Goal: Task Accomplishment & Management: Complete application form

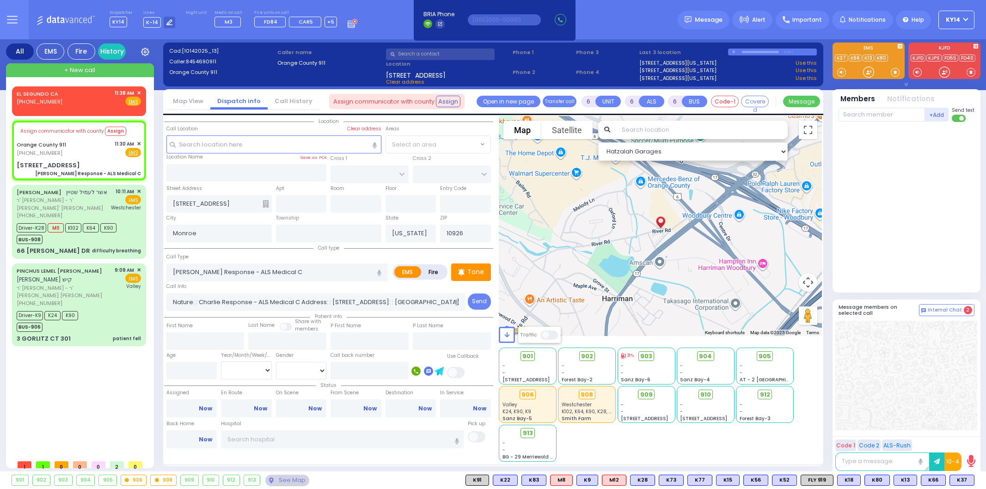
select select
click at [139, 89] on span "✕" at bounding box center [139, 93] width 4 height 8
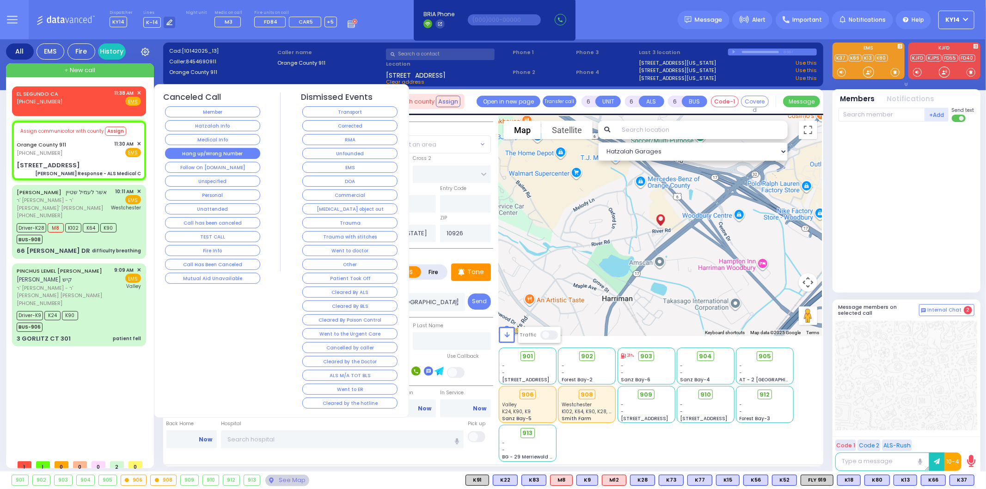
click at [185, 154] on button "Hang up/Wrong Number" at bounding box center [212, 153] width 95 height 11
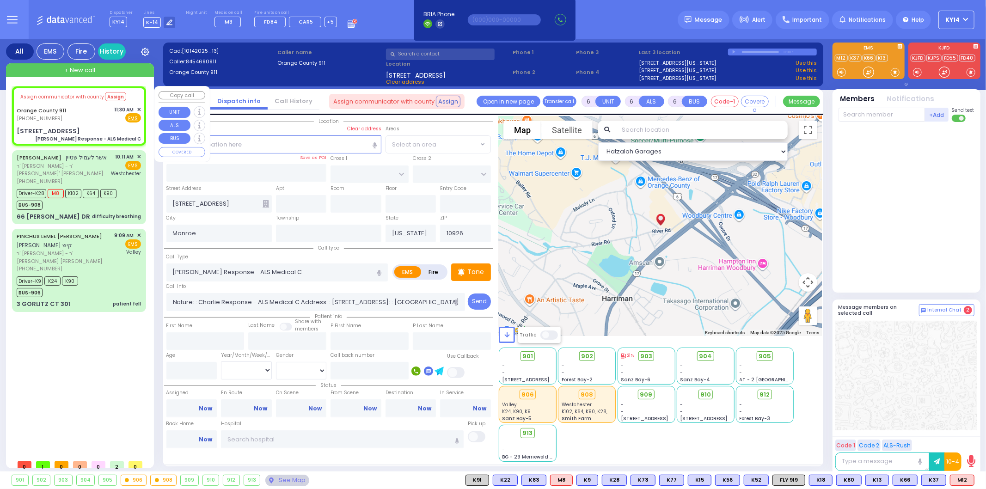
click at [98, 68] on div "+ New call" at bounding box center [80, 70] width 148 height 14
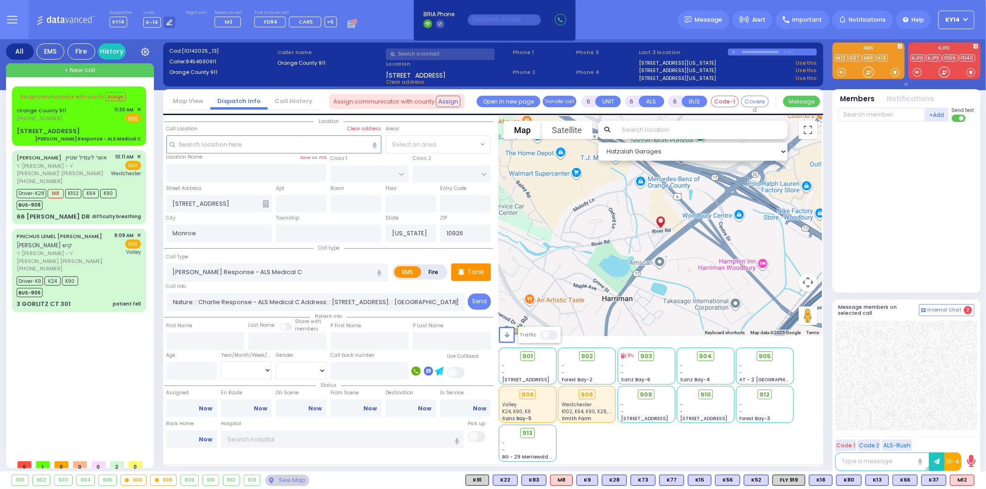
click at [434, 49] on div "just took the line & start dispatching. You will be logged out in BRIA Phone He…" at bounding box center [495, 19] width 168 height 61
type input "2"
type input "1"
select select
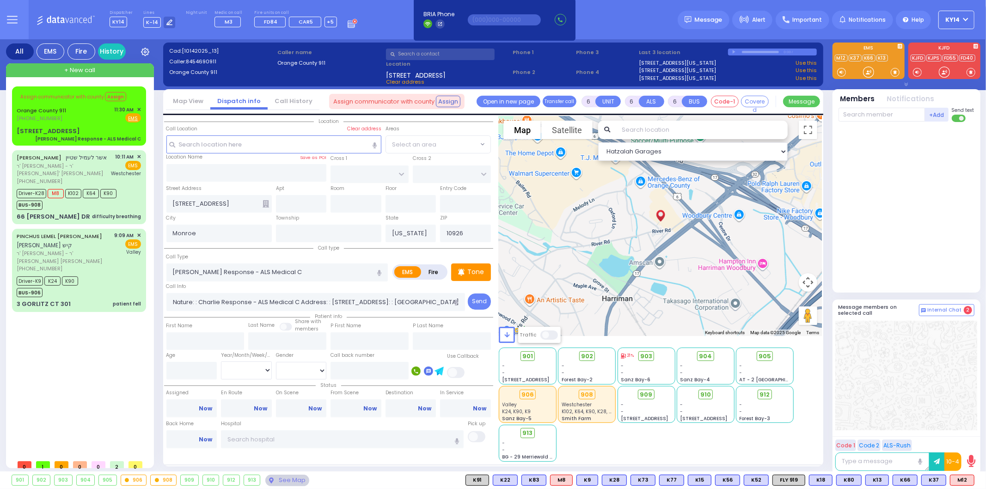
radio input "true"
select select
type input "11:43"
select select "Hatzalah Garages"
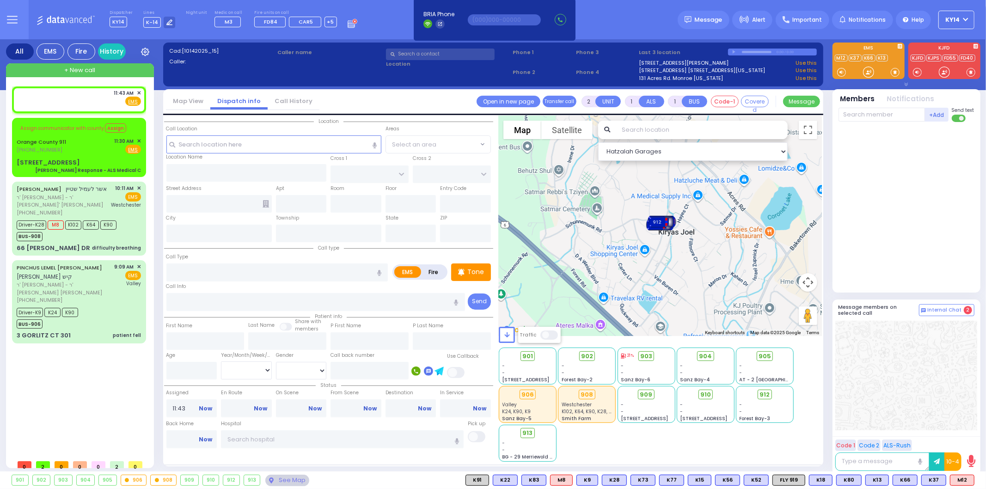
select select
radio input "true"
select select
select select "Hatzalah Garages"
click at [437, 53] on input "text" at bounding box center [440, 55] width 109 height 12
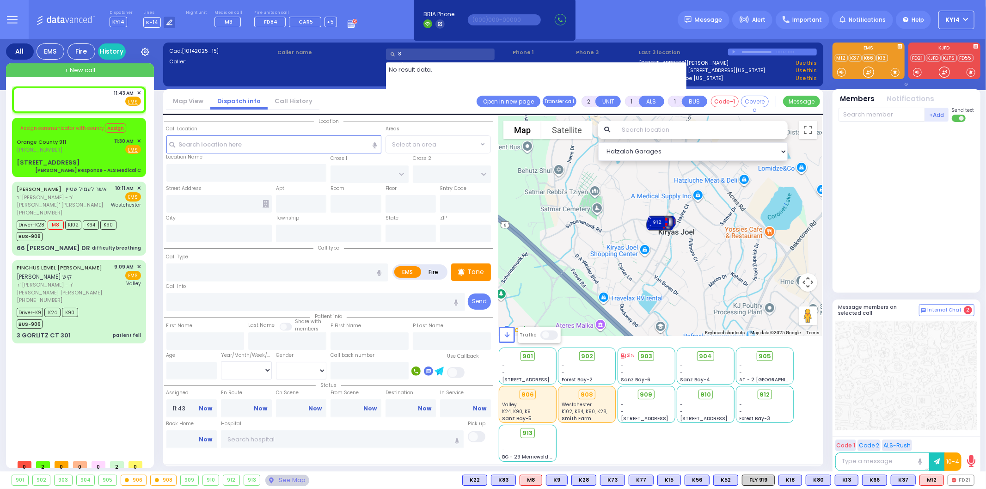
type input "8"
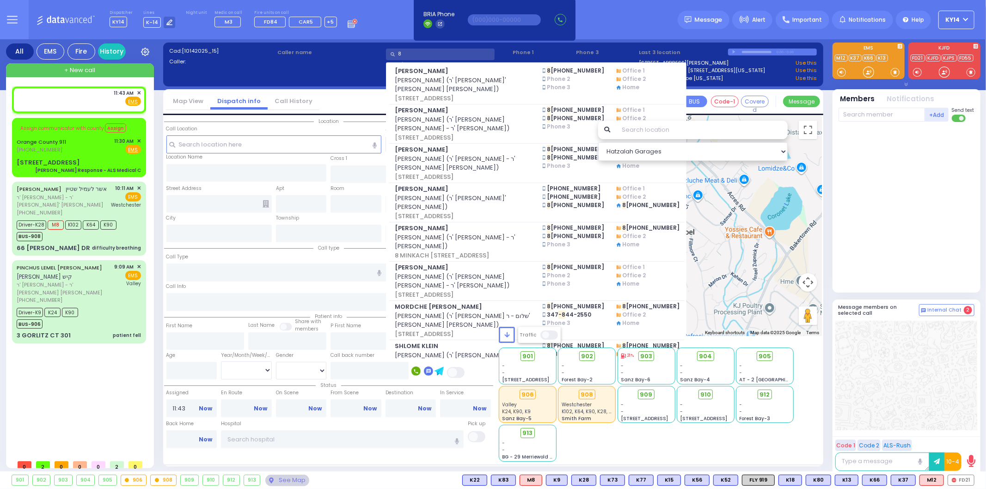
drag, startPoint x: 419, startPoint y: 55, endPoint x: 377, endPoint y: 49, distance: 42.4
click at [378, 49] on div "Cad: [10142025_15] Caller: Caller name" at bounding box center [493, 68] width 651 height 43
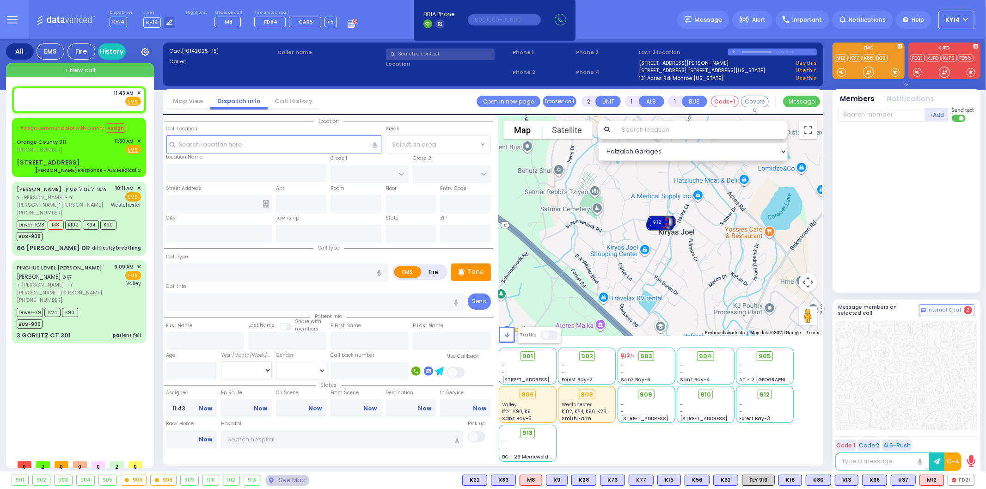
click at [411, 53] on input "text" at bounding box center [440, 55] width 109 height 12
click at [98, 96] on div "11:43 AM ✕ Fire EMS" at bounding box center [79, 97] width 124 height 17
select select
radio input "true"
select select
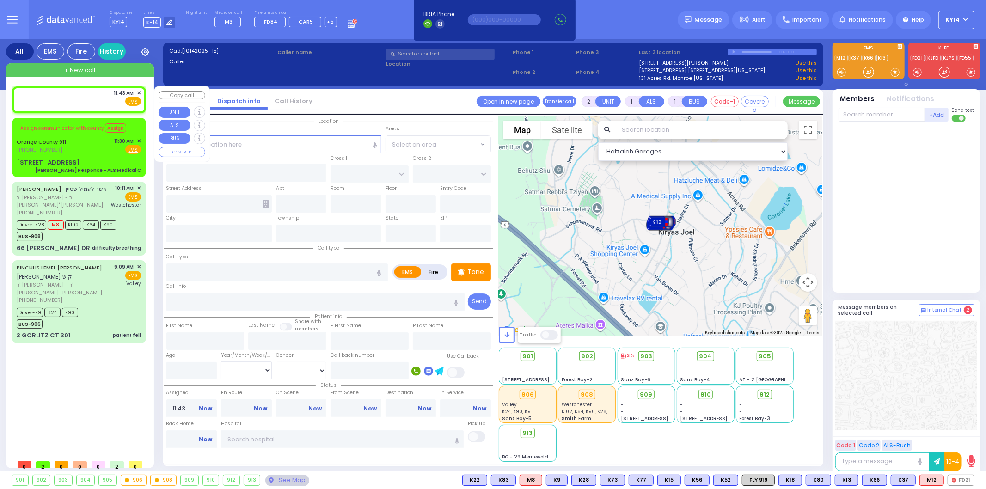
select select "Hatzalah Garages"
click at [422, 147] on span "Select an area" at bounding box center [414, 144] width 44 height 9
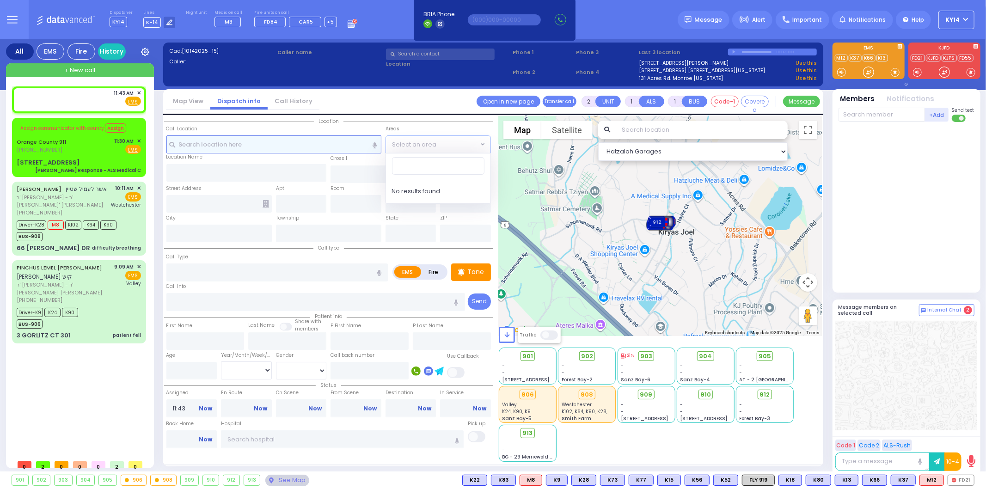
click at [206, 144] on input "text" at bounding box center [273, 144] width 215 height 18
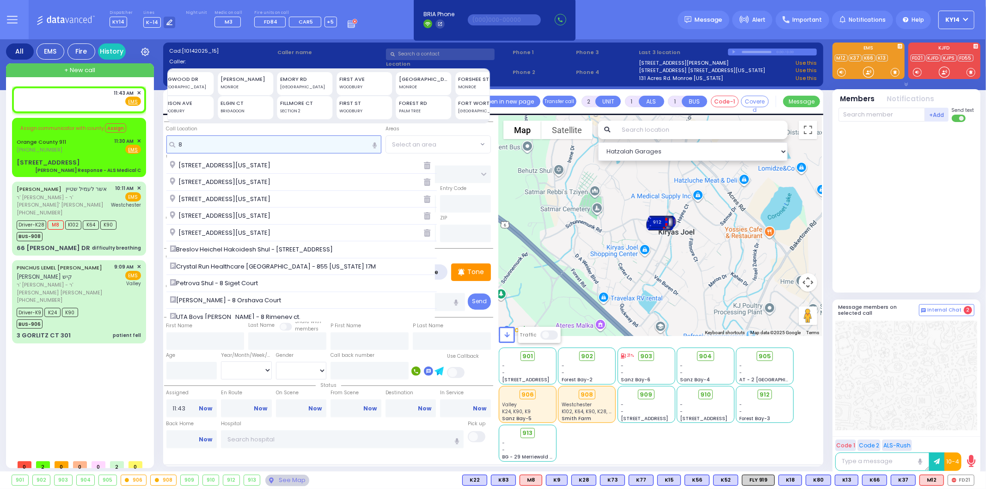
scroll to position [0, 1836]
type input "8"
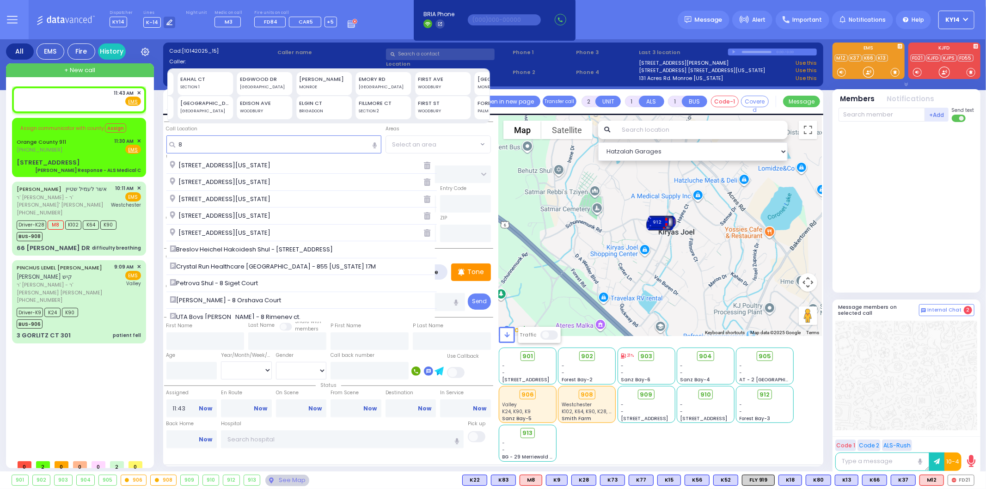
click at [202, 75] on div "EAHAL CT" at bounding box center [204, 79] width 49 height 8
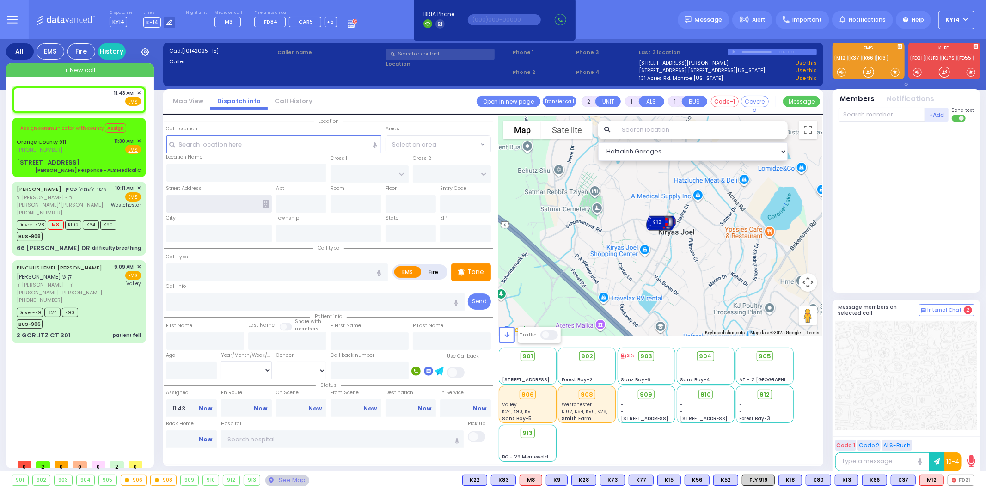
type input "EAHAL CT"
type input "MONROE"
type input "10950"
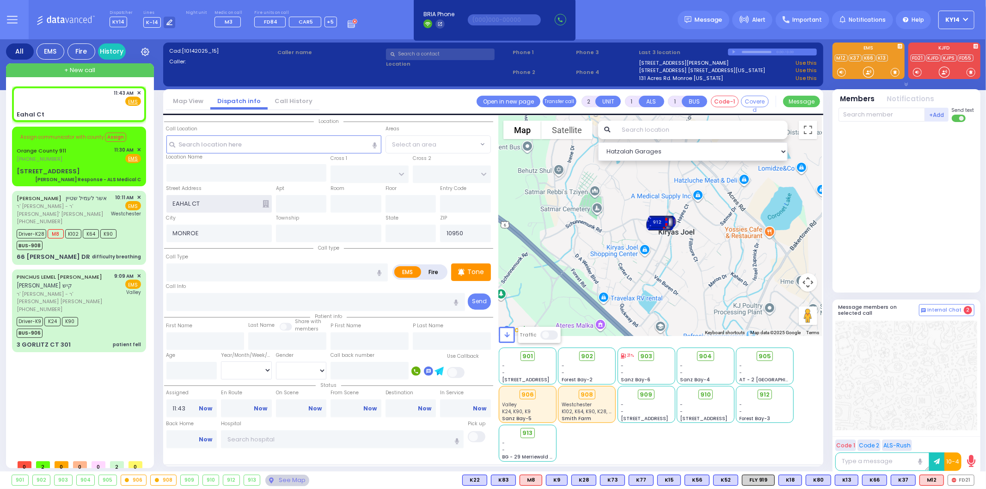
select select
radio input "true"
select select
select select "Hatzalah Garages"
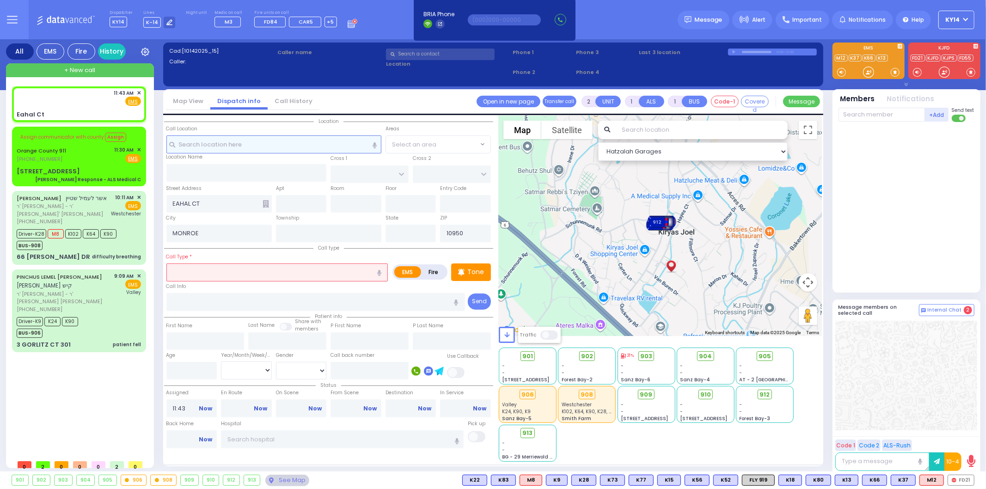
click at [179, 140] on input "text" at bounding box center [273, 144] width 215 height 18
type input "Eahal Ct"
type input "[US_STATE]"
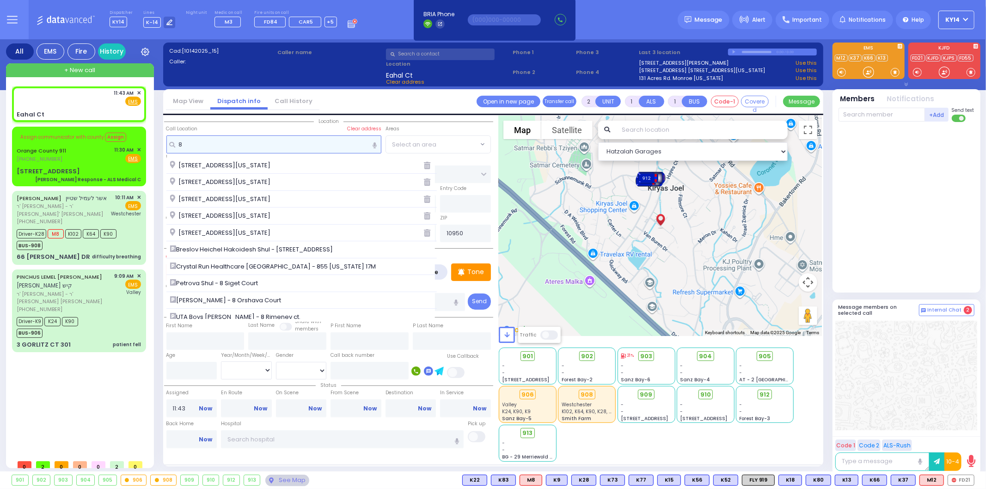
scroll to position [0, 0]
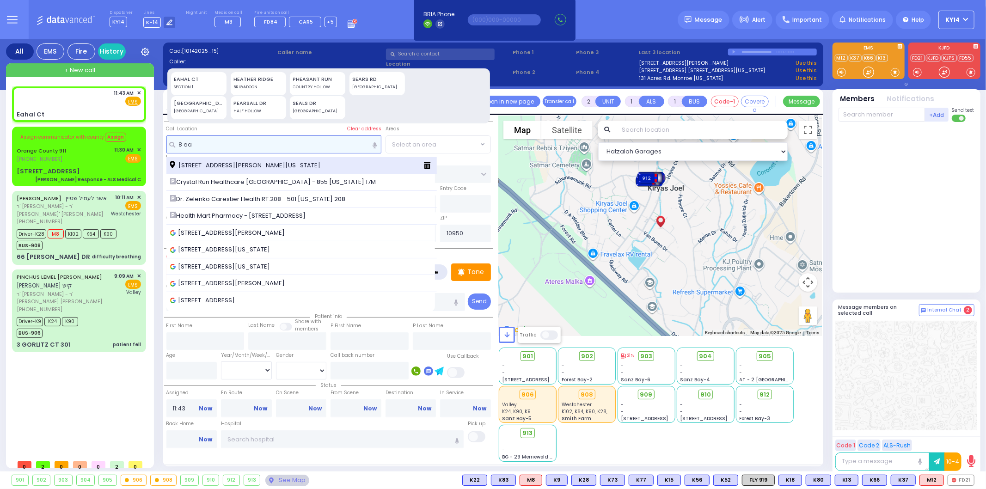
type input "8 ea"
click at [201, 163] on span "[STREET_ADDRESS][PERSON_NAME][US_STATE]" at bounding box center [247, 165] width 154 height 9
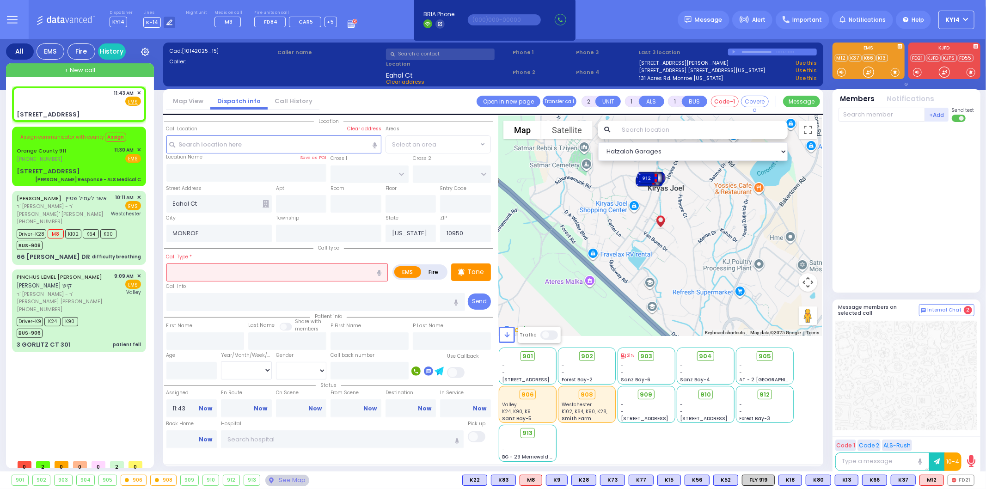
select select
radio input "true"
select select
select select "Hatzalah Garages"
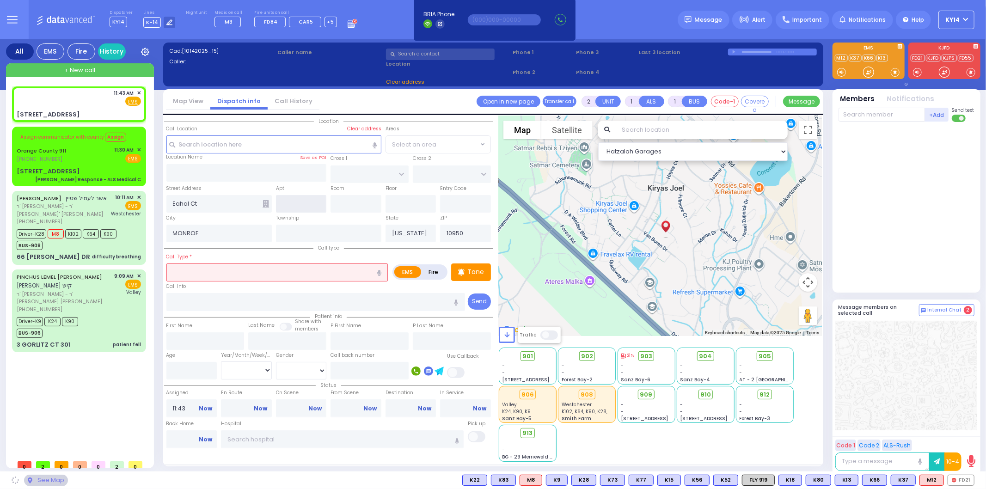
type input "BUCHANAN COURT"
type input "GARFIELD RD"
type input "[STREET_ADDRESS]"
type input "[PERSON_NAME]"
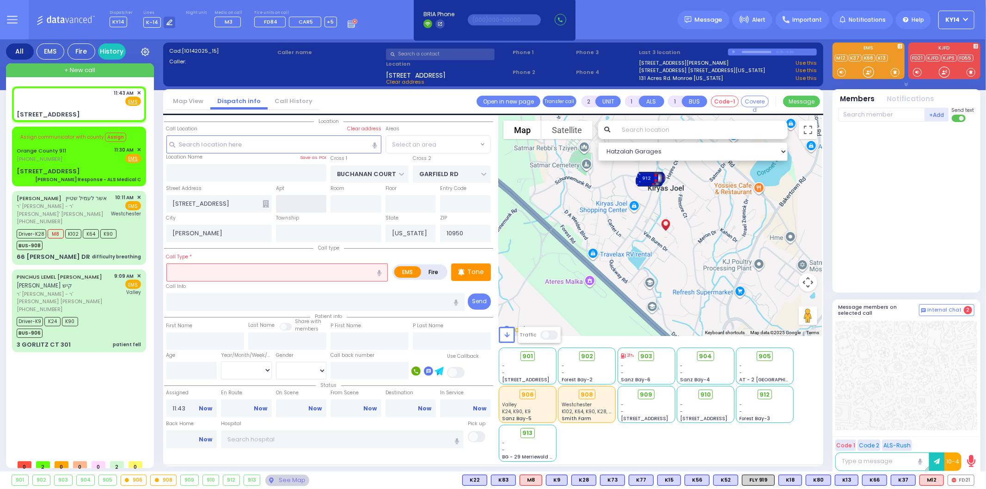
select select "SECTION 1"
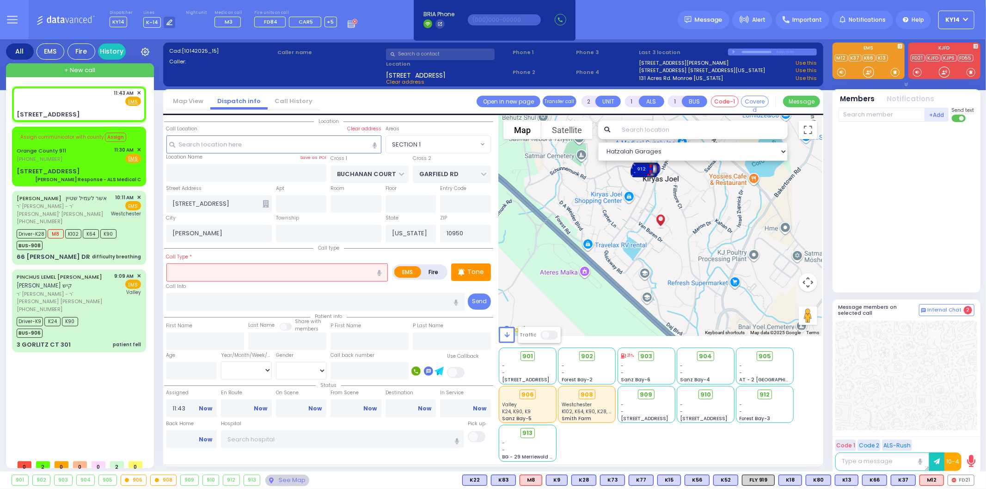
click at [267, 204] on icon at bounding box center [266, 203] width 6 height 7
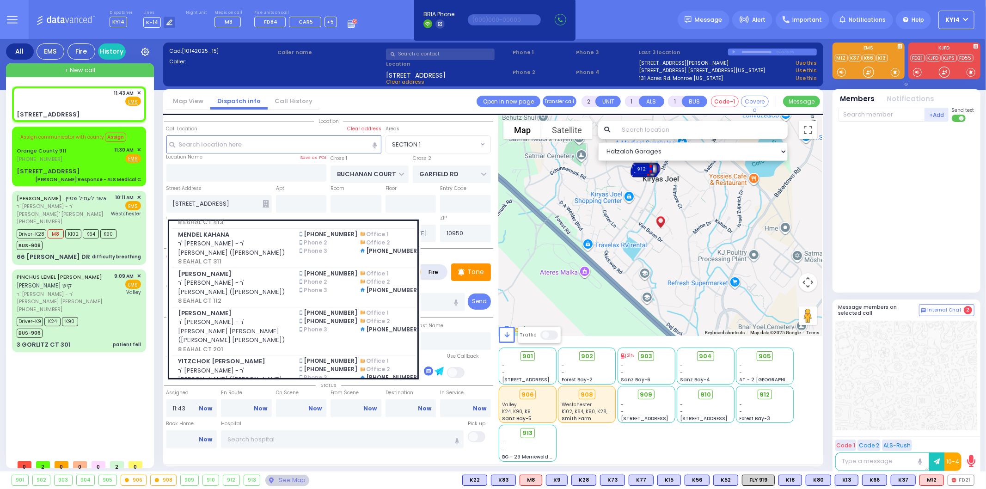
scroll to position [732, 0]
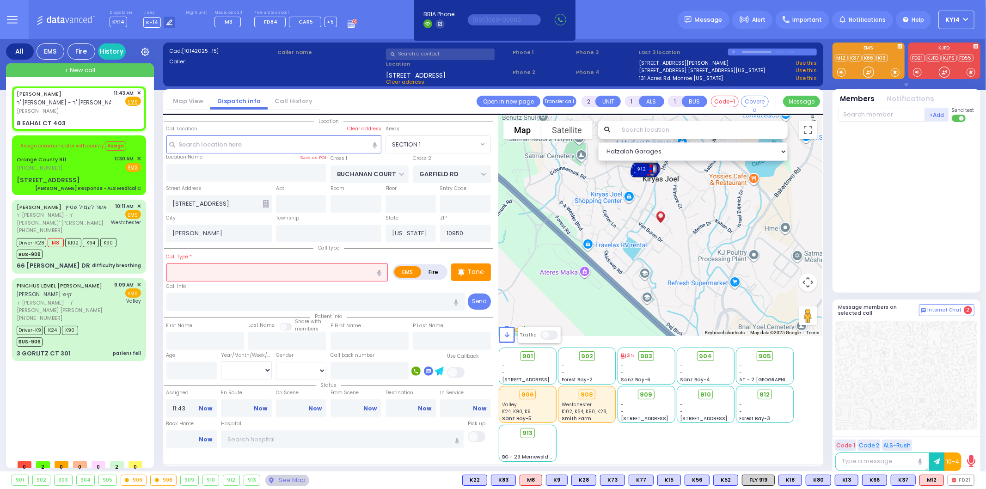
select select
radio input "true"
type input "[PERSON_NAME]"
type input "LANDAU"
select select
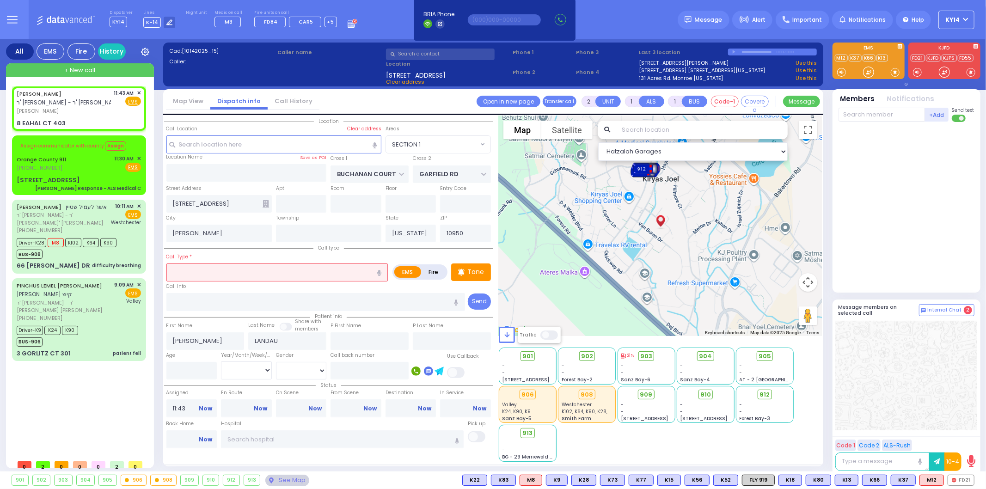
select select "Hatzalah Garages"
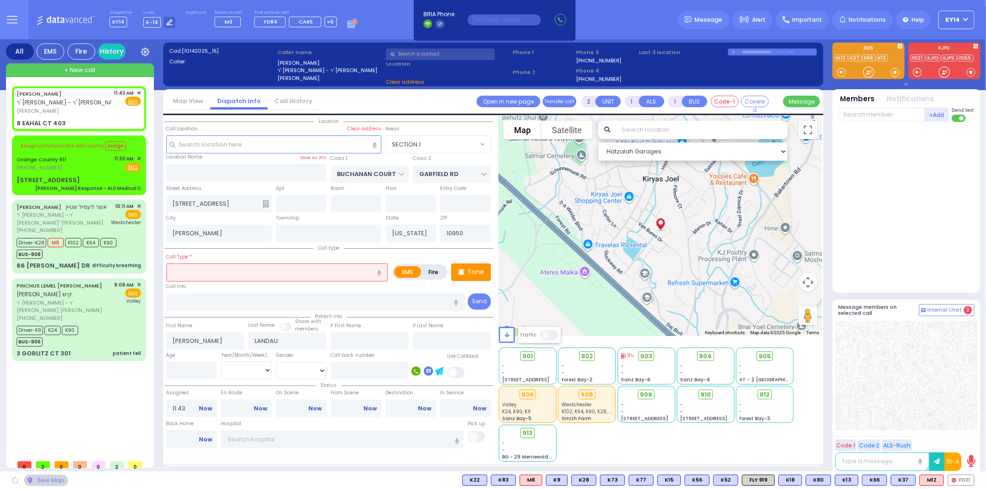
type input "8 EAHAL CT"
type input "403"
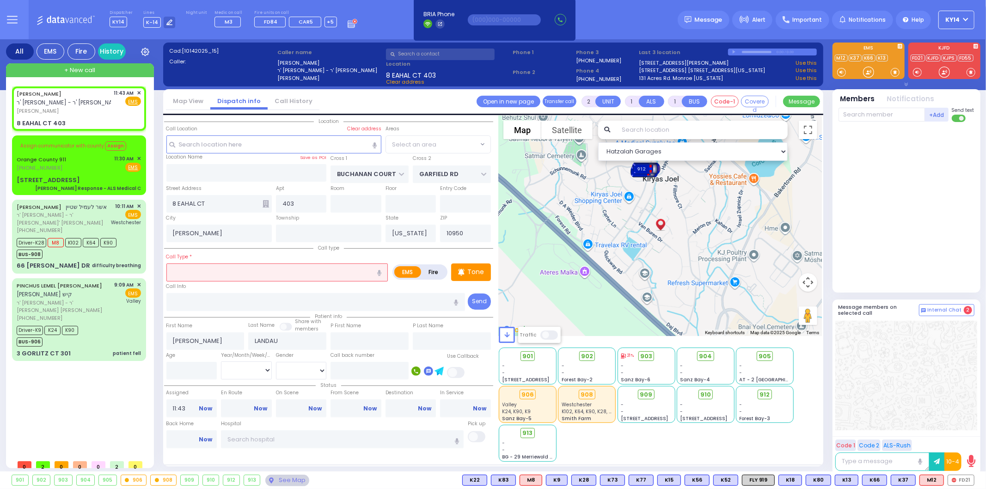
select select "SECTION 1"
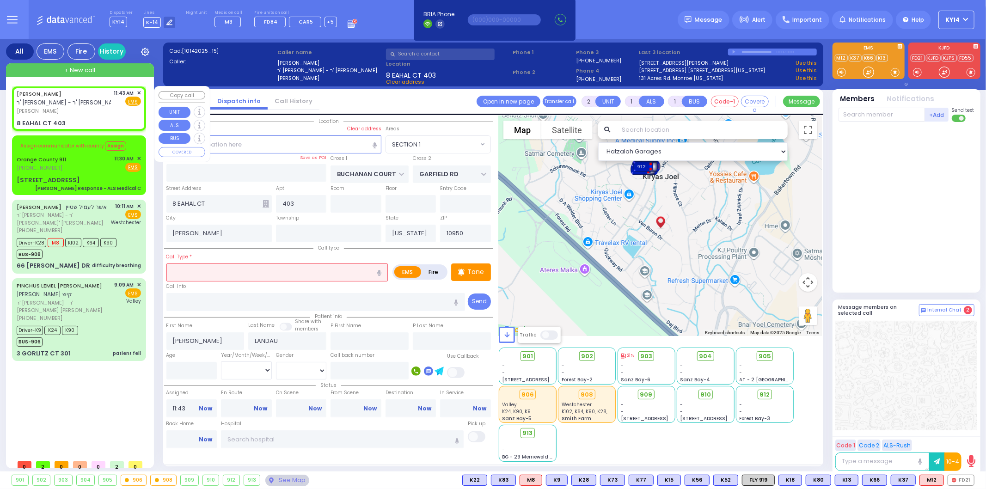
click at [139, 91] on span "✕" at bounding box center [139, 93] width 4 height 8
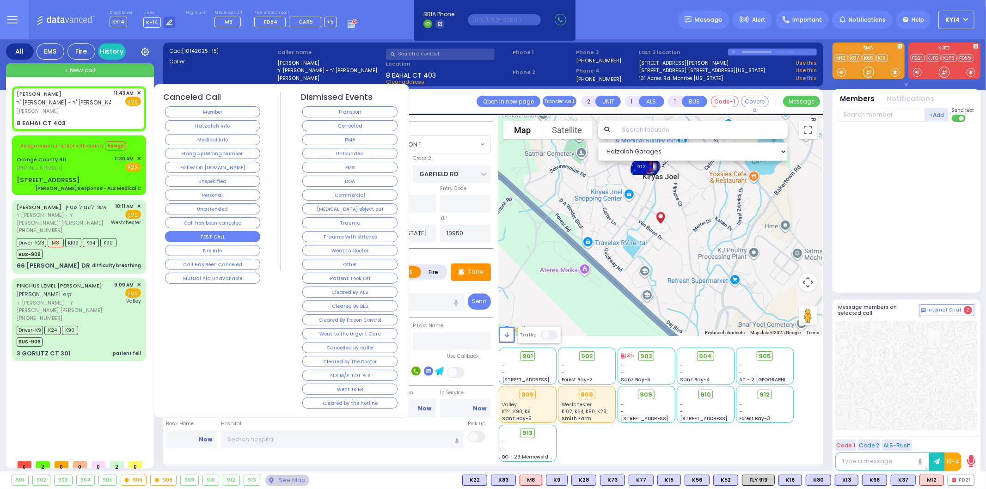
click at [200, 233] on button "TEST CALL" at bounding box center [212, 236] width 95 height 11
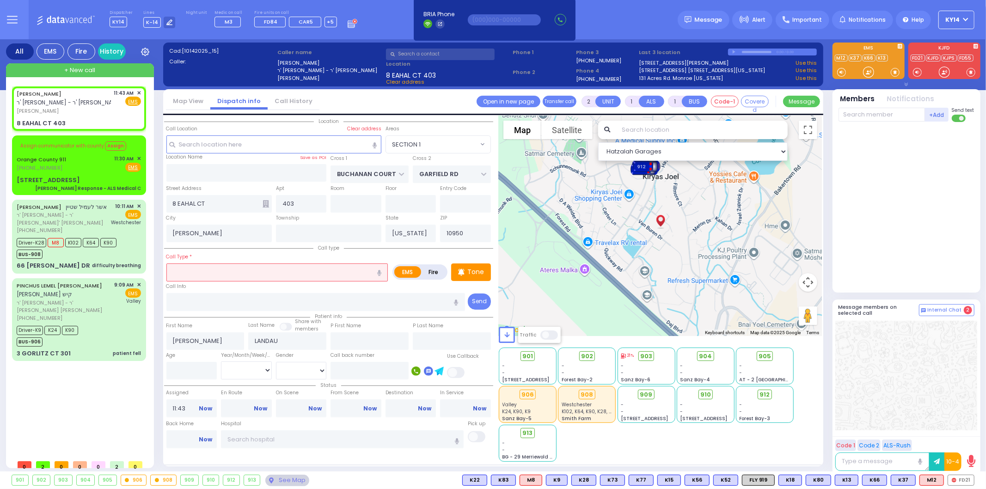
select select
radio input "true"
select select
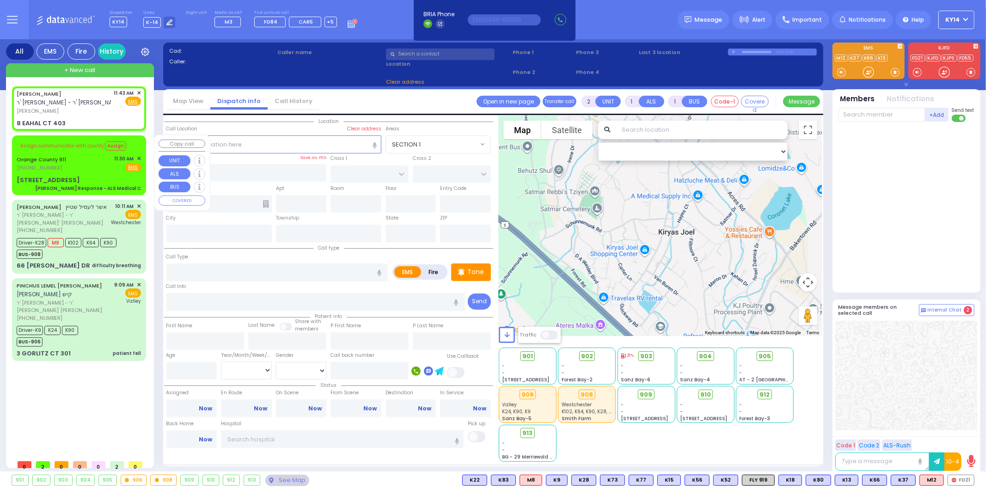
click at [140, 155] on span "✕" at bounding box center [139, 159] width 4 height 8
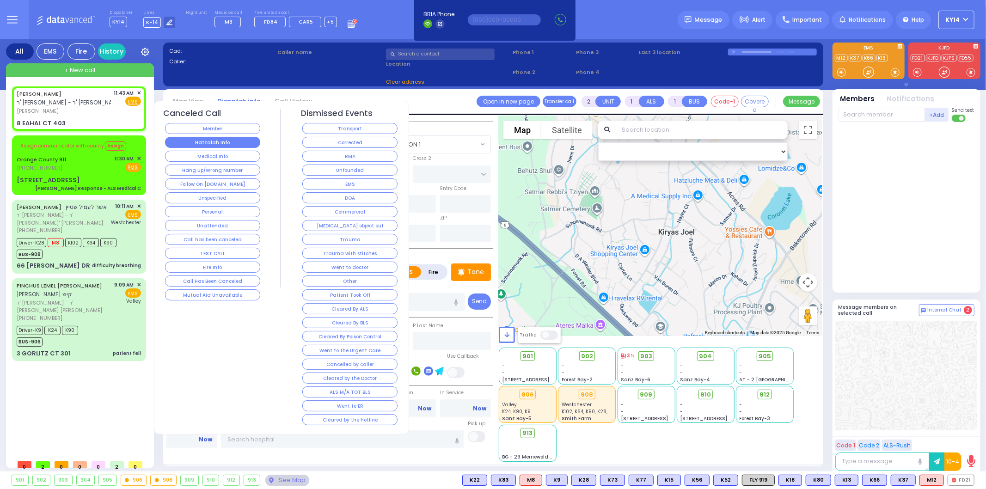
click at [210, 146] on button "Hatzalah Info" at bounding box center [212, 142] width 95 height 11
